Goal: Information Seeking & Learning: Check status

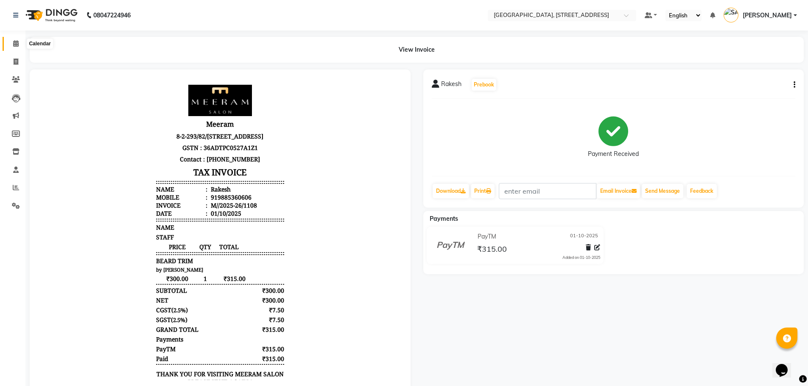
click at [15, 45] on icon at bounding box center [16, 43] width 6 height 6
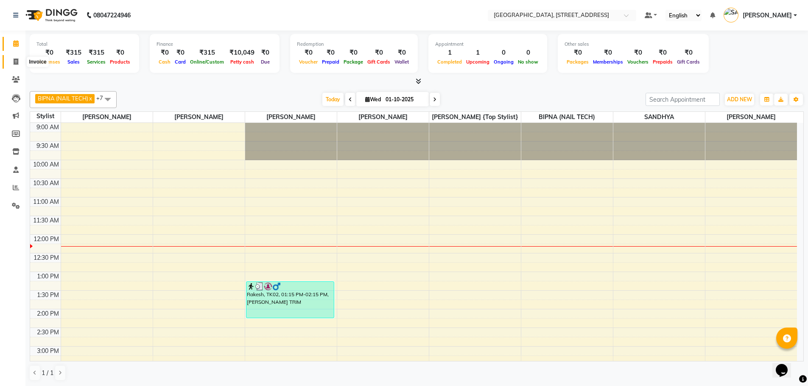
click at [11, 61] on span at bounding box center [15, 62] width 15 height 10
select select "service"
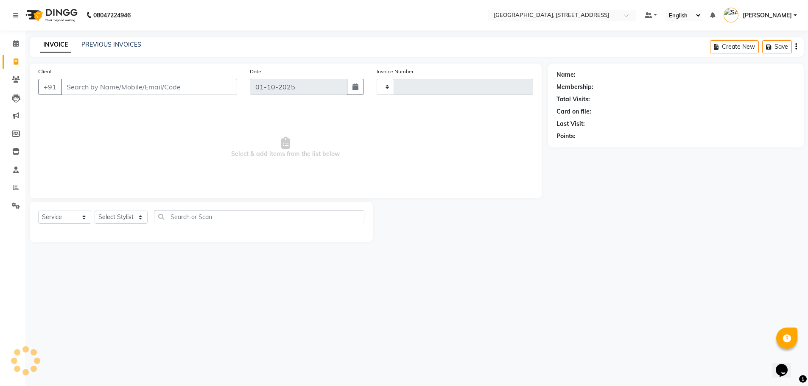
type input "1109"
select select "8062"
click at [115, 46] on link "PREVIOUS INVOICES" at bounding box center [111, 45] width 60 height 8
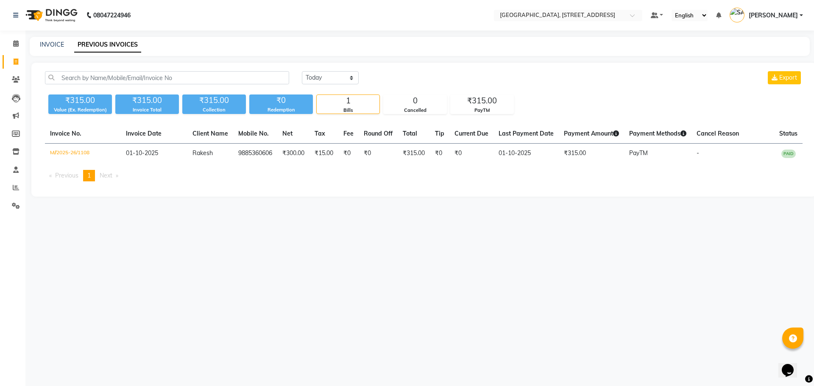
click at [338, 84] on div "[DATE] [DATE] Custom Range Export" at bounding box center [553, 81] width 514 height 20
click at [347, 78] on select "[DATE] [DATE] Custom Range" at bounding box center [330, 77] width 57 height 13
select select "range"
click at [302, 71] on select "[DATE] [DATE] Custom Range" at bounding box center [330, 77] width 57 height 13
click at [414, 76] on input "01-10-2025" at bounding box center [399, 78] width 59 height 12
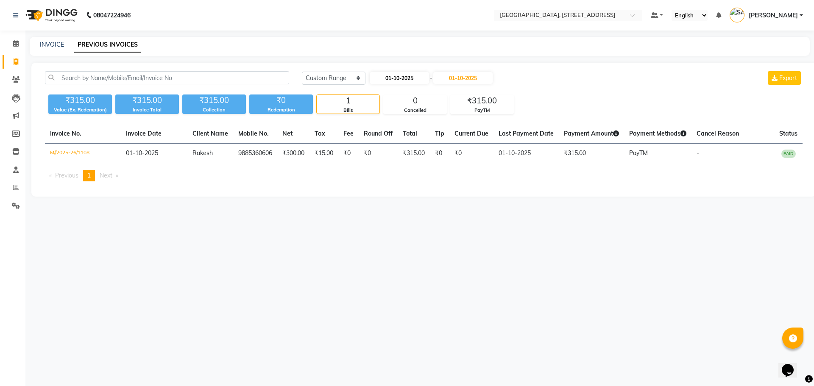
select select "10"
select select "2025"
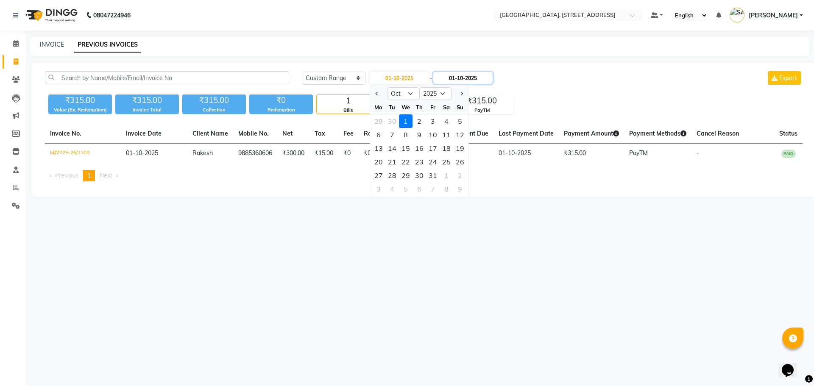
click at [465, 79] on input "01-10-2025" at bounding box center [462, 78] width 59 height 12
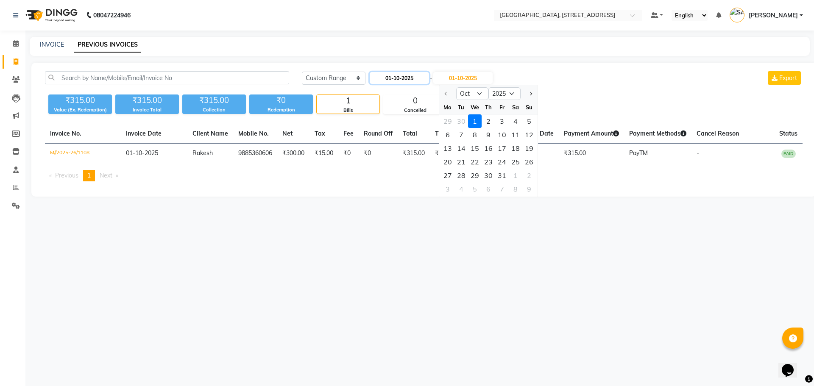
click at [410, 81] on input "01-10-2025" at bounding box center [399, 78] width 59 height 12
select select "10"
select select "2025"
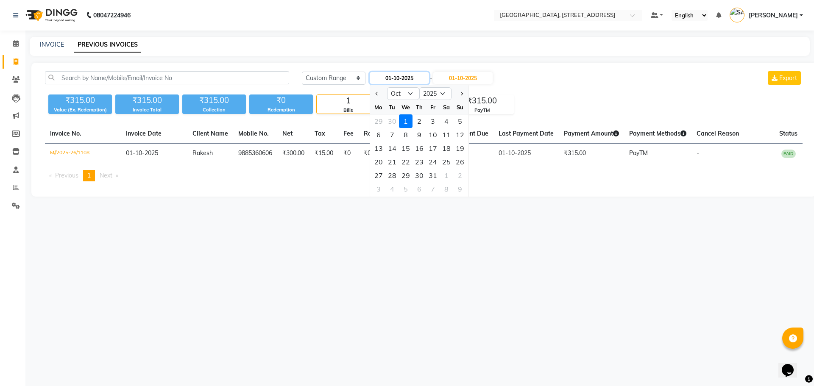
click at [427, 82] on input "01-10-2025" at bounding box center [399, 78] width 59 height 12
click at [408, 95] on select "Jan Feb Mar Apr May Jun [DATE] Aug Sep Oct Nov Dec" at bounding box center [403, 93] width 32 height 13
select select "9"
click at [387, 87] on select "Jan Feb Mar Apr May Jun [DATE] Aug Sep Oct Nov Dec" at bounding box center [403, 93] width 32 height 13
click at [441, 159] on div "27" at bounding box center [447, 162] width 14 height 14
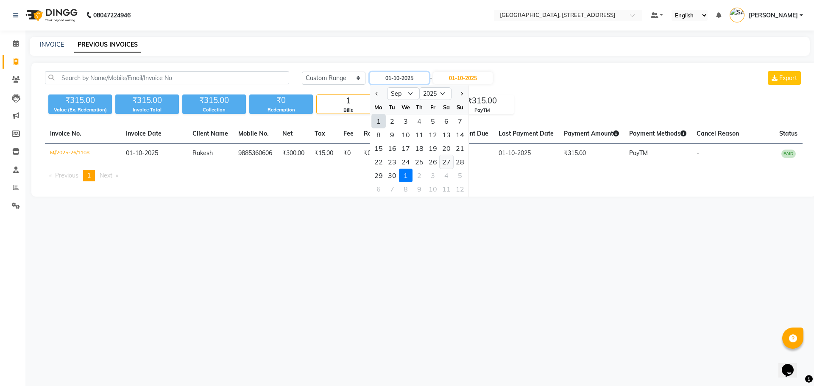
type input "27-09-2025"
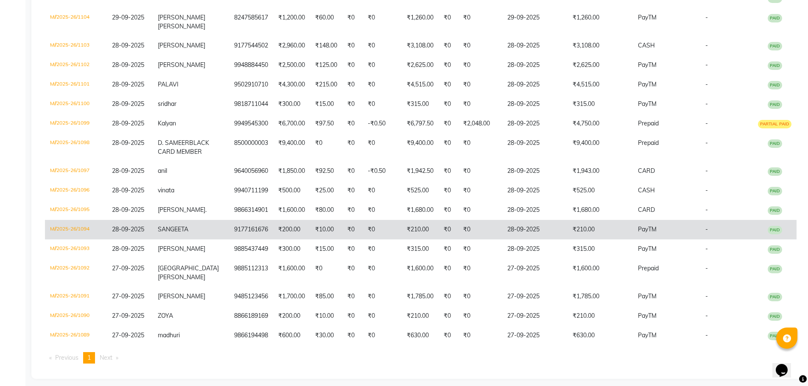
scroll to position [237, 0]
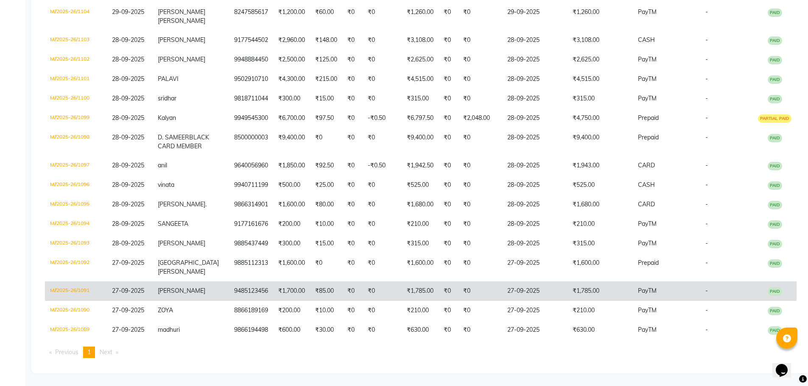
click at [207, 296] on td "[PERSON_NAME]" at bounding box center [191, 292] width 76 height 20
click at [186, 295] on span "[PERSON_NAME]" at bounding box center [181, 291] width 47 height 8
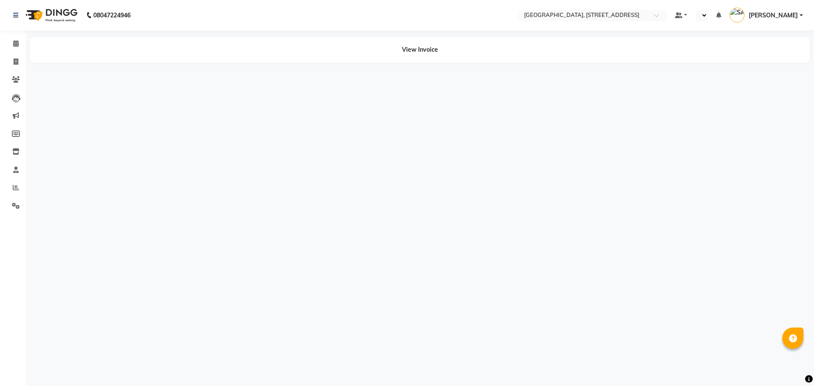
select select "en"
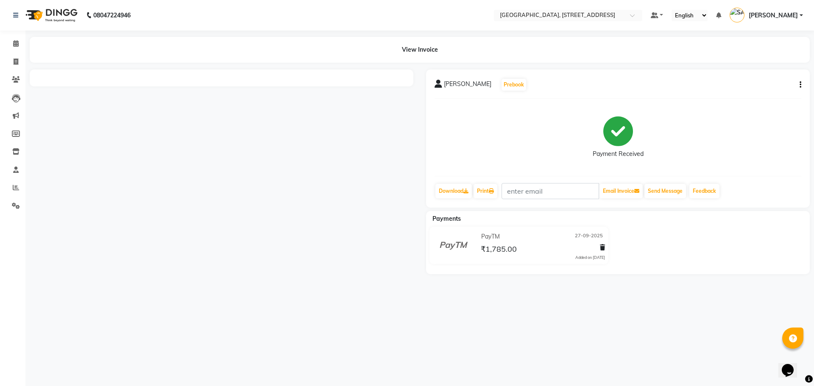
click at [411, 51] on div "View Invoice" at bounding box center [420, 50] width 780 height 26
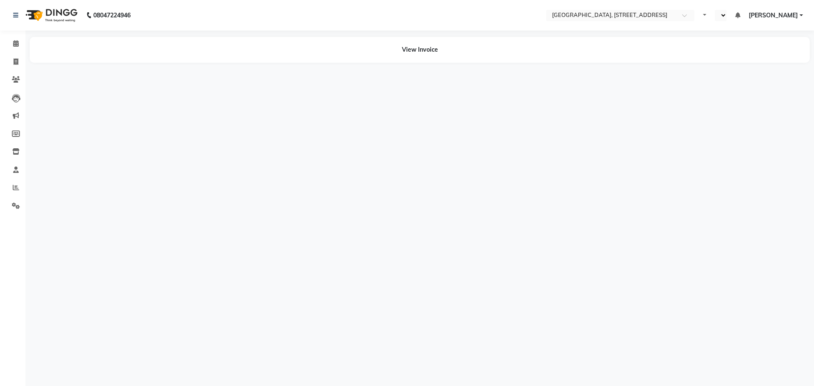
select select "en"
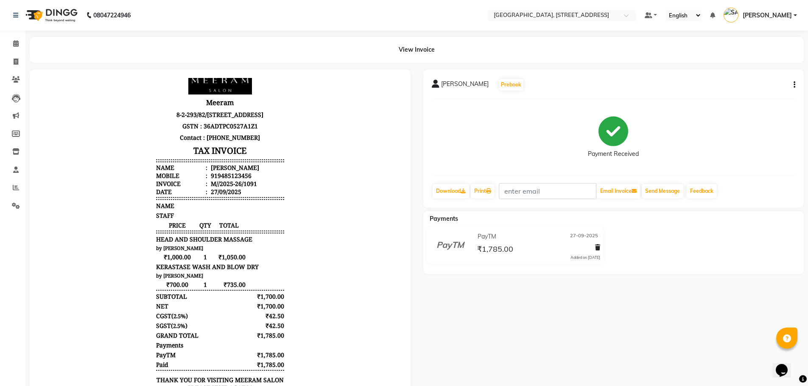
scroll to position [42, 0]
